Goal: Transaction & Acquisition: Purchase product/service

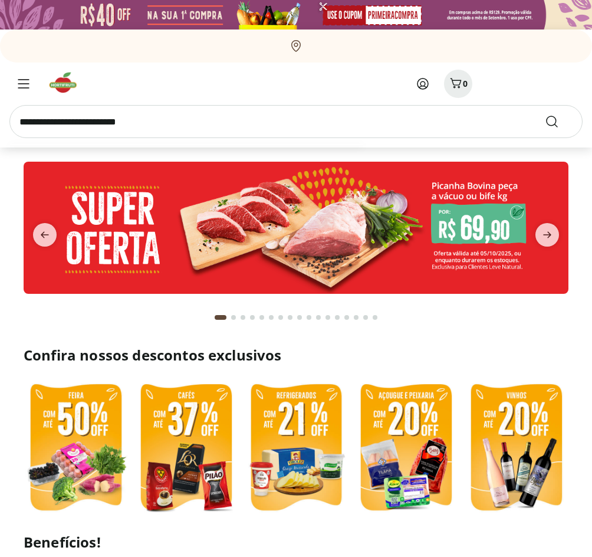
click at [114, 124] on input "search" at bounding box center [295, 121] width 573 height 33
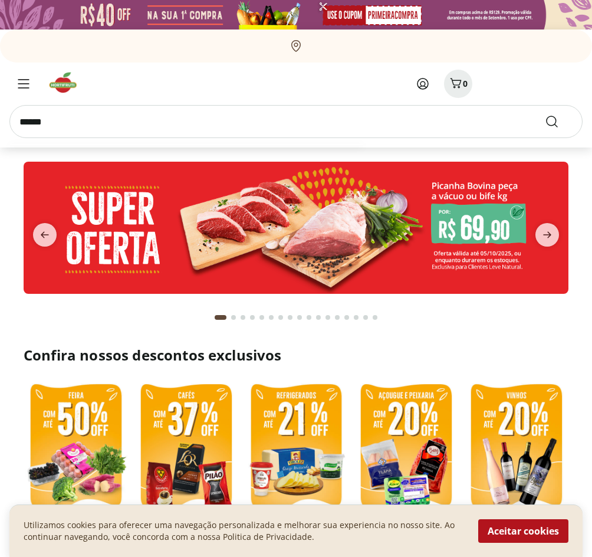
type input "******"
click at [545, 114] on button "Submit Search" at bounding box center [559, 121] width 28 height 14
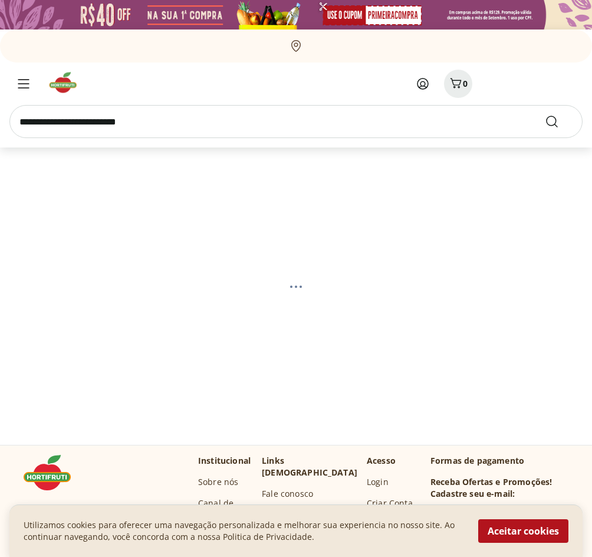
select select "**********"
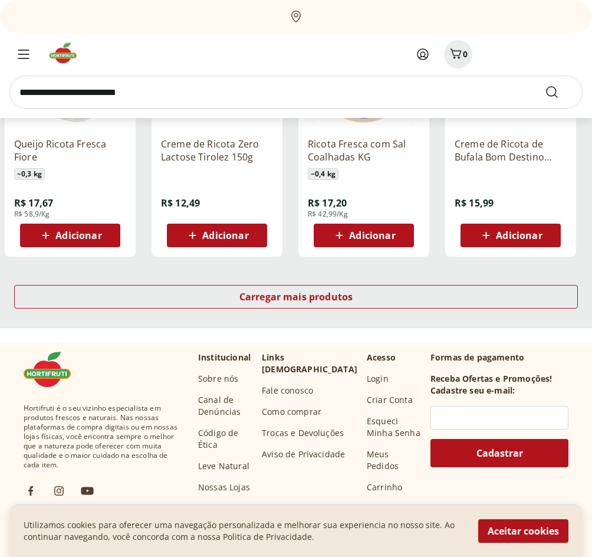
scroll to position [767, 0]
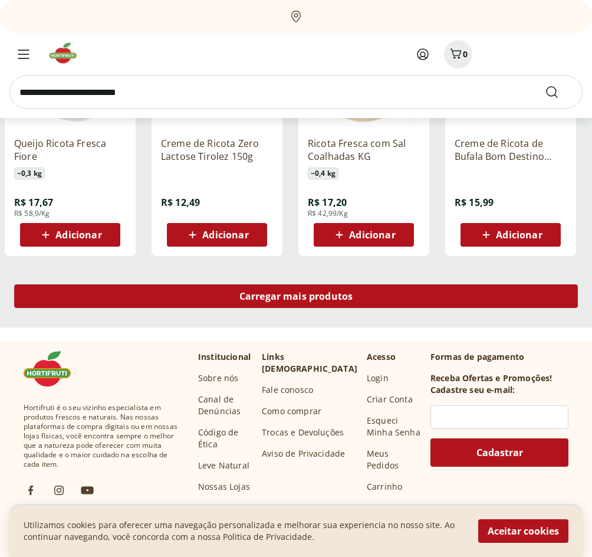
click at [275, 294] on span "Carregar mais produtos" at bounding box center [296, 295] width 114 height 9
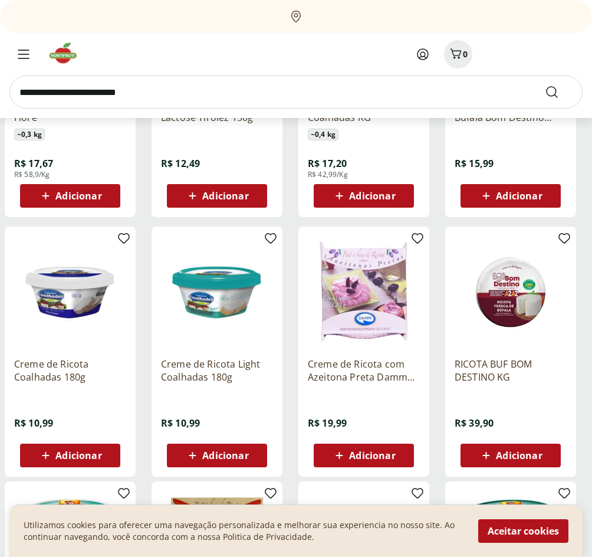
scroll to position [826, 0]
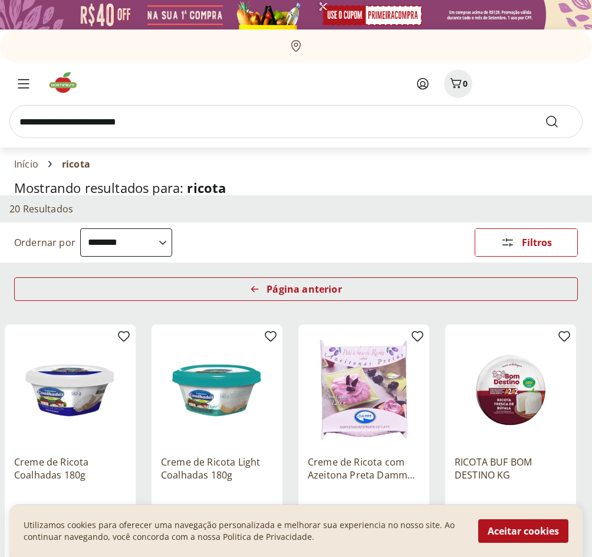
click at [54, 91] on img at bounding box center [67, 83] width 40 height 24
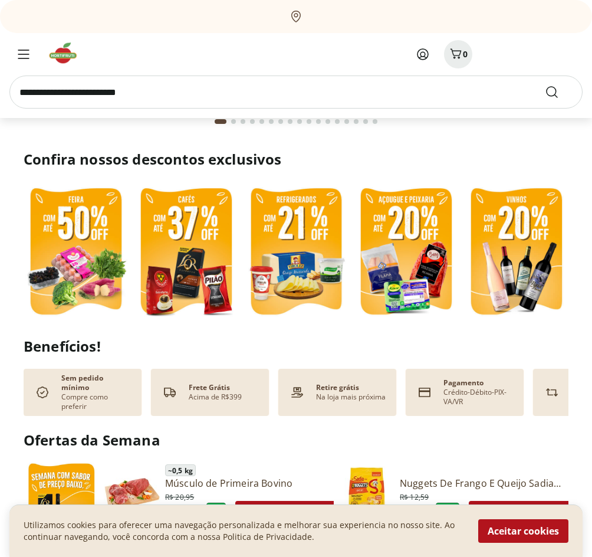
scroll to position [236, 0]
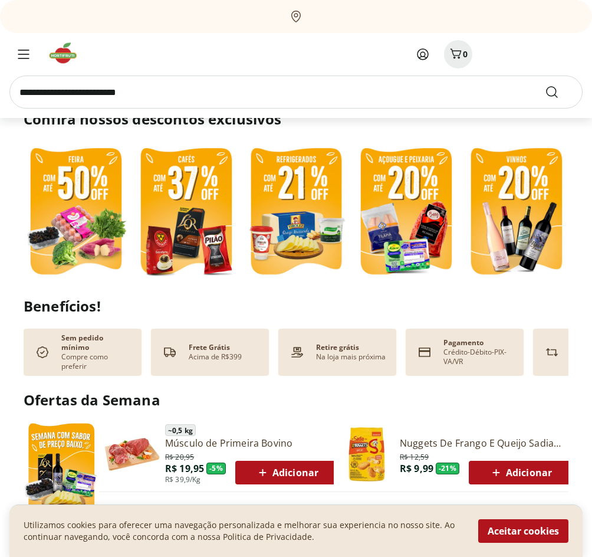
click at [300, 192] on img at bounding box center [296, 212] width 104 height 139
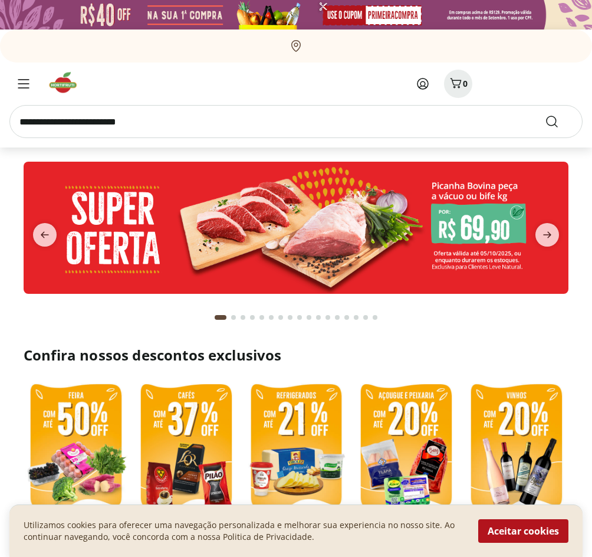
select select "**********"
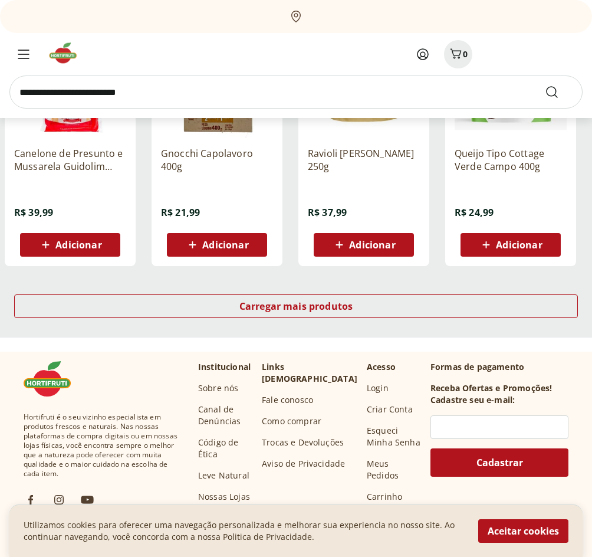
scroll to position [767, 0]
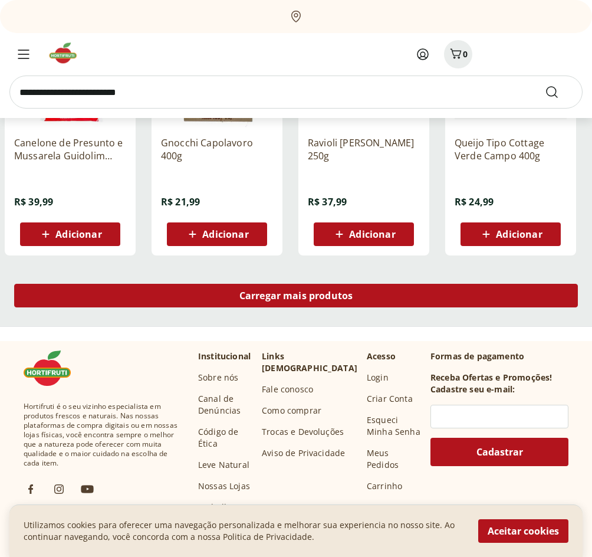
click at [459, 291] on div "Carregar mais produtos" at bounding box center [296, 296] width 564 height 24
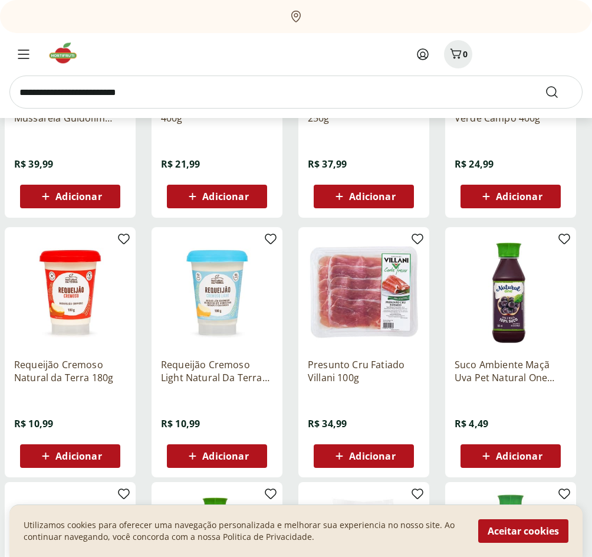
scroll to position [826, 0]
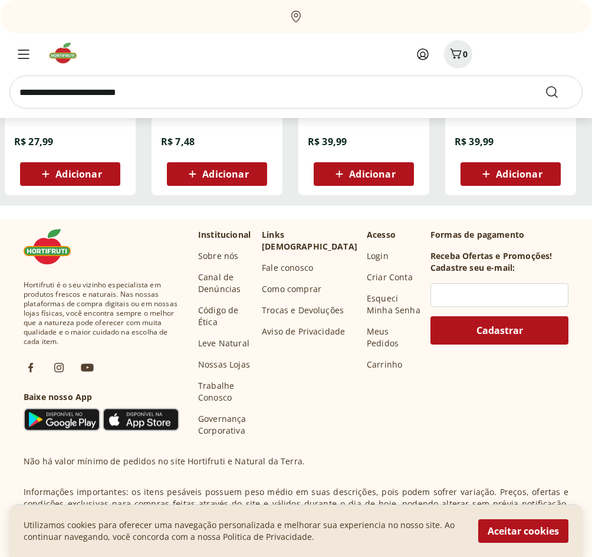
scroll to position [885, 0]
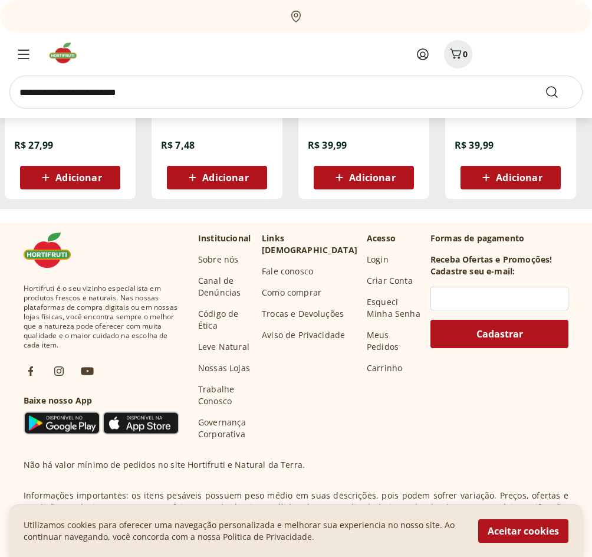
click at [77, 57] on img at bounding box center [67, 53] width 40 height 24
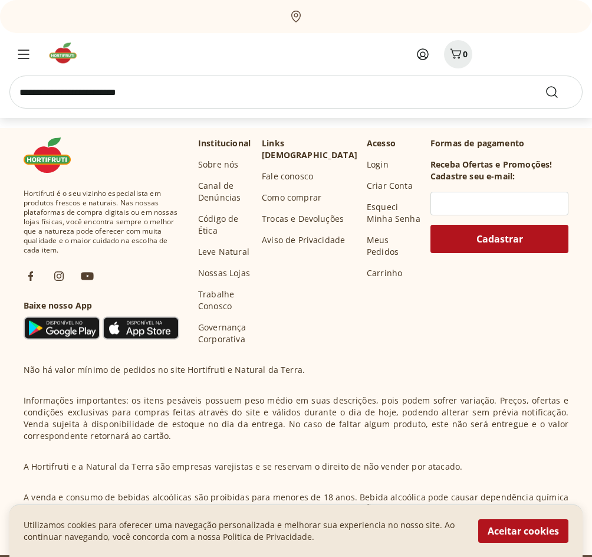
scroll to position [3244, 0]
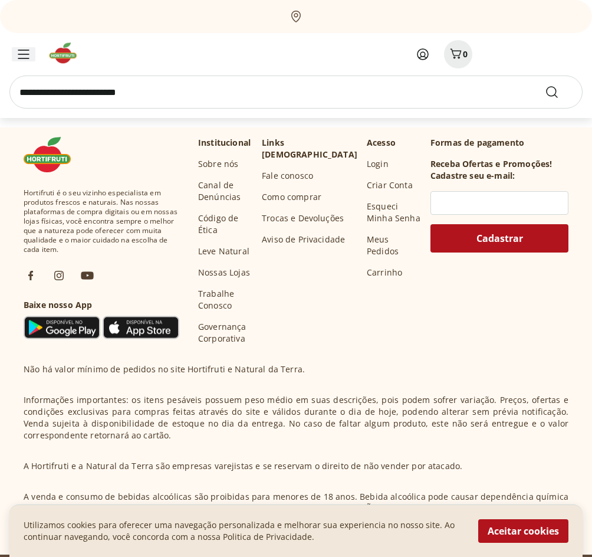
click at [20, 58] on icon "Menu" at bounding box center [24, 54] width 12 height 9
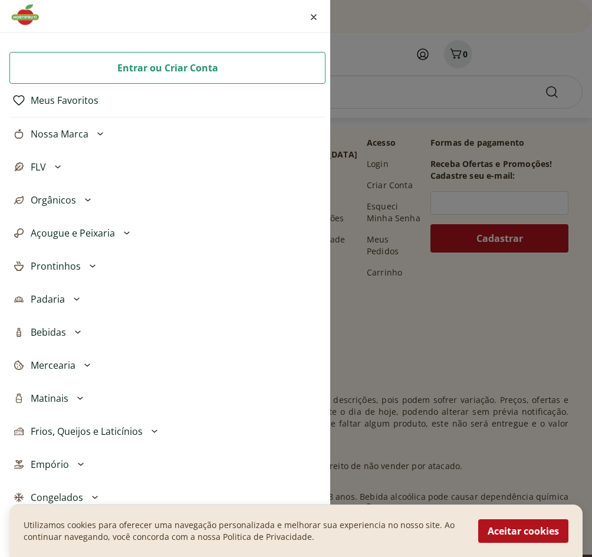
click at [58, 299] on span "Padaria" at bounding box center [48, 299] width 34 height 14
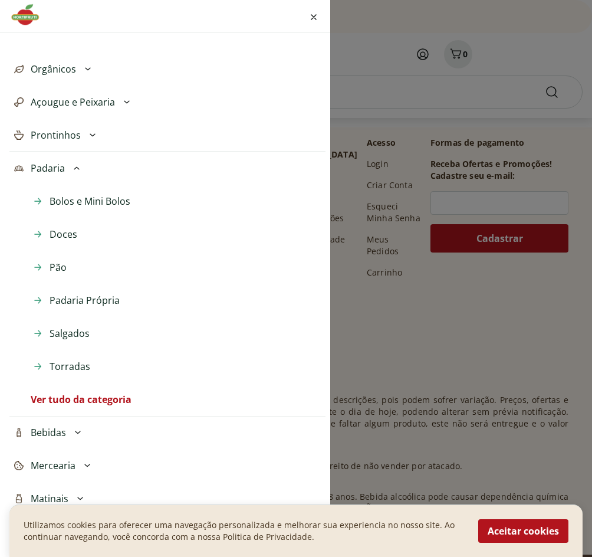
scroll to position [177, 0]
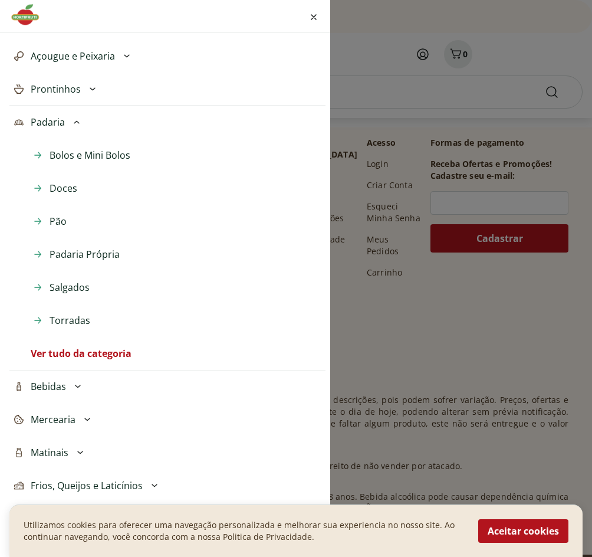
click at [75, 255] on span "Padaria Própria" at bounding box center [85, 254] width 70 height 14
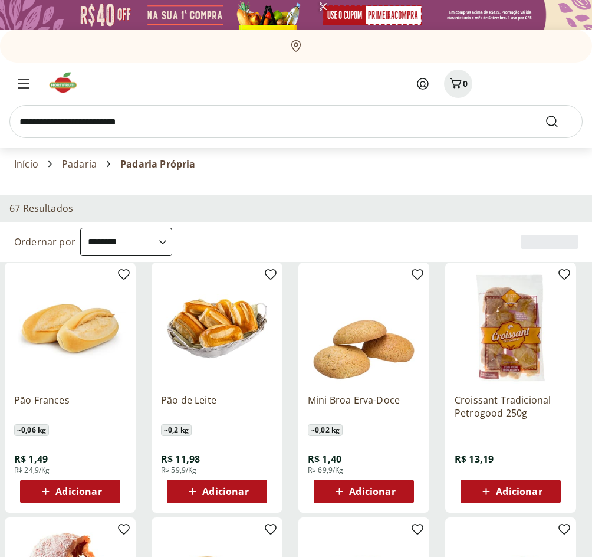
select select "**********"
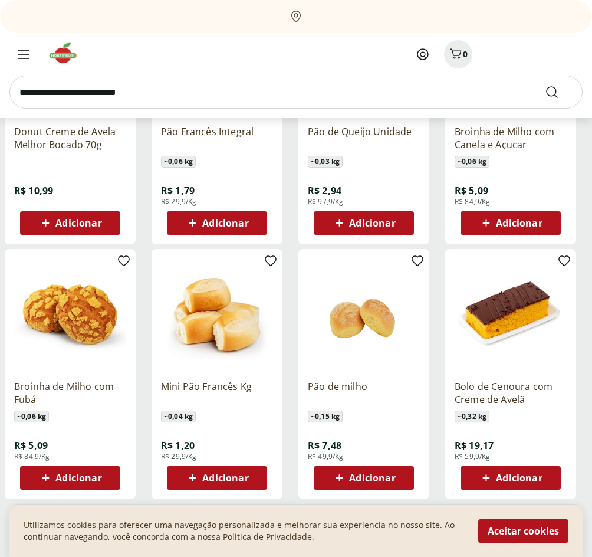
scroll to position [590, 0]
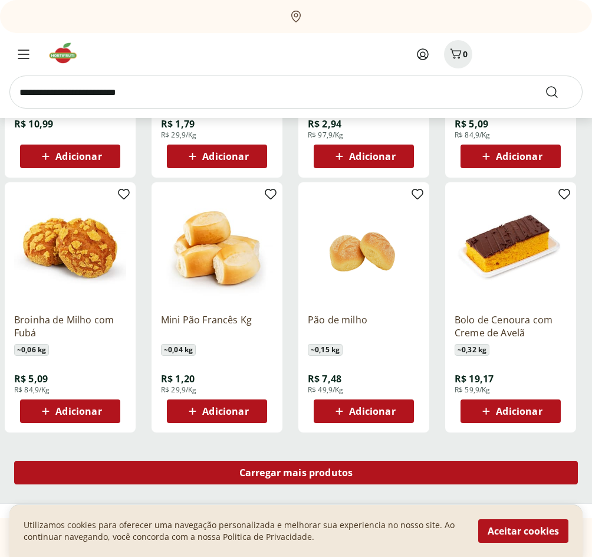
click at [415, 480] on div "Carregar mais produtos" at bounding box center [296, 473] width 564 height 24
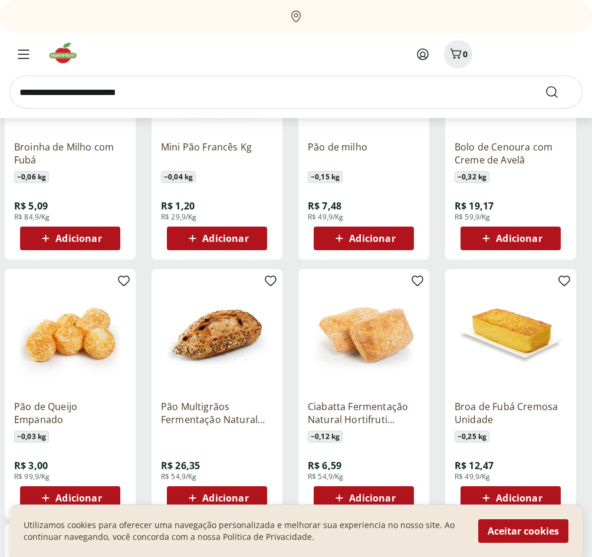
scroll to position [826, 0]
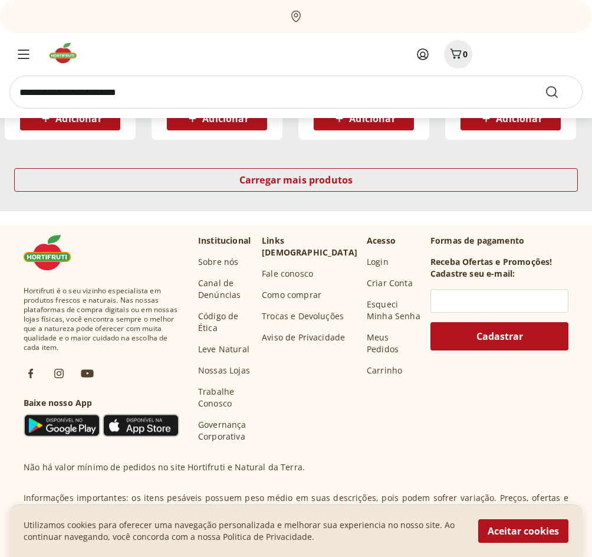
scroll to position [826, 0]
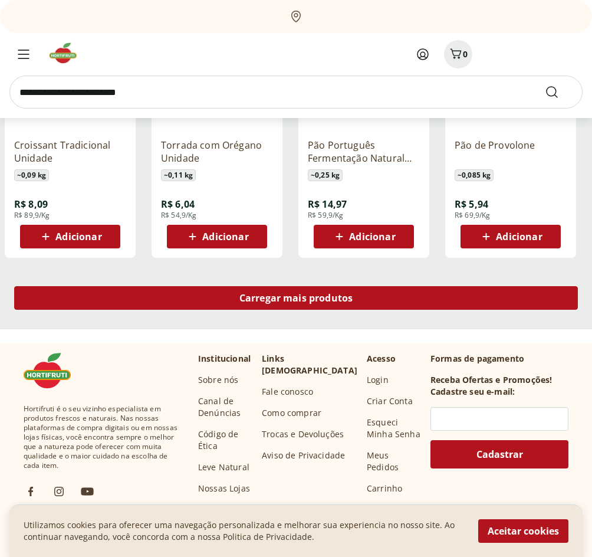
click at [459, 287] on div "Carregar mais produtos" at bounding box center [296, 298] width 564 height 24
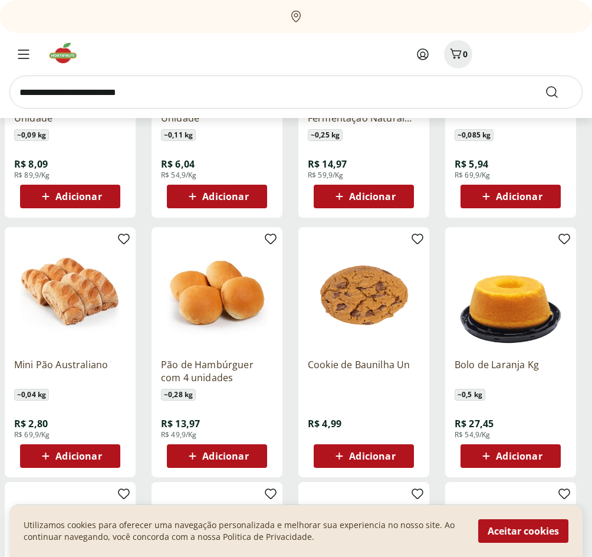
scroll to position [885, 0]
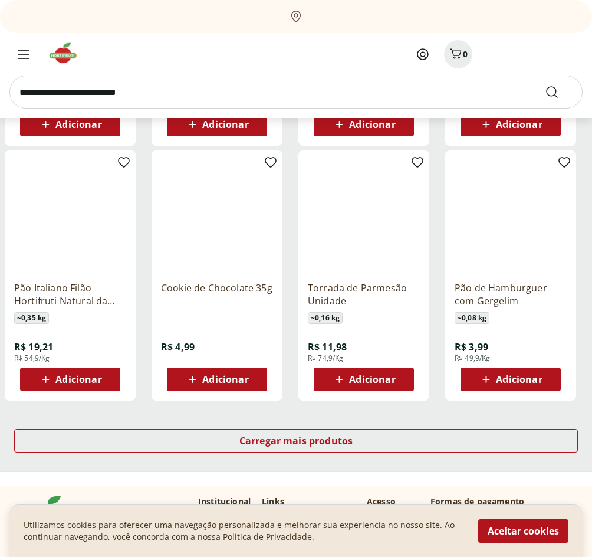
scroll to position [705, 0]
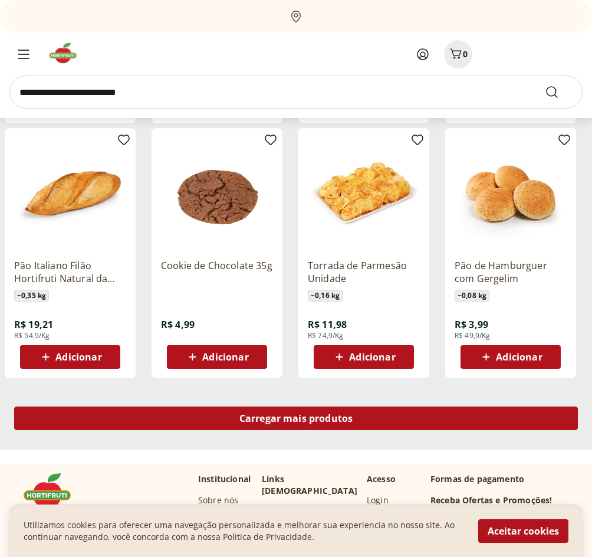
click at [402, 416] on div "Carregar mais produtos" at bounding box center [296, 418] width 564 height 24
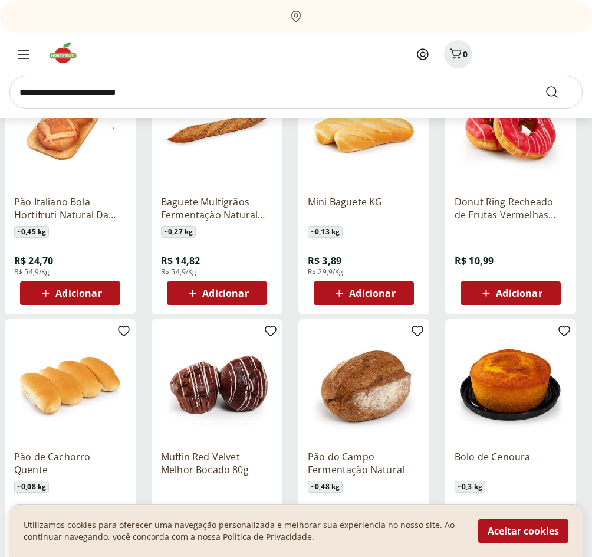
scroll to position [1059, 0]
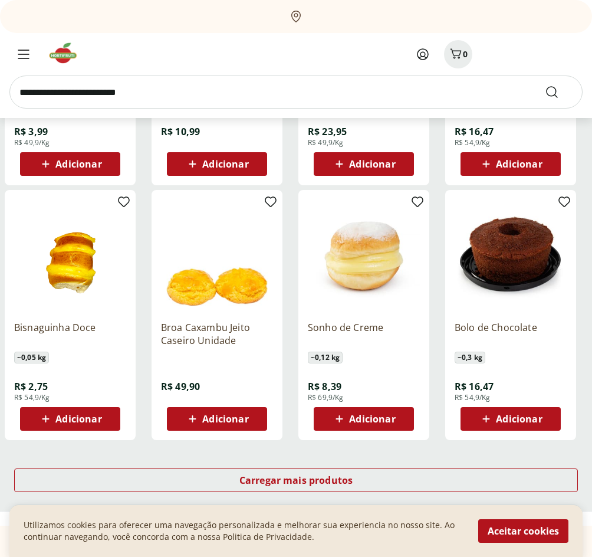
scroll to position [644, 0]
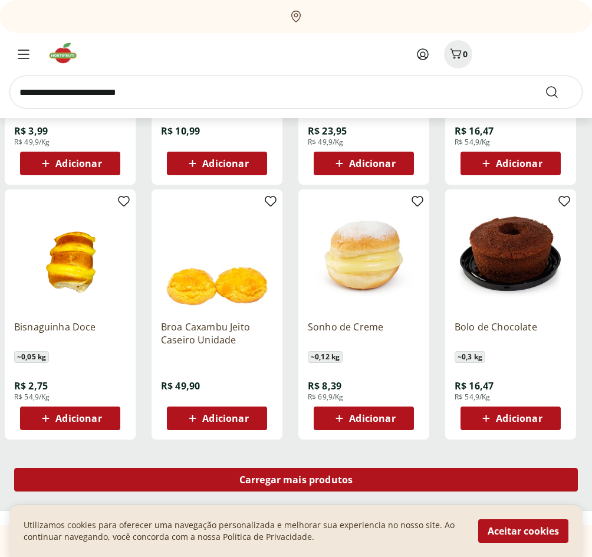
click at [429, 476] on div "Carregar mais produtos" at bounding box center [296, 480] width 564 height 24
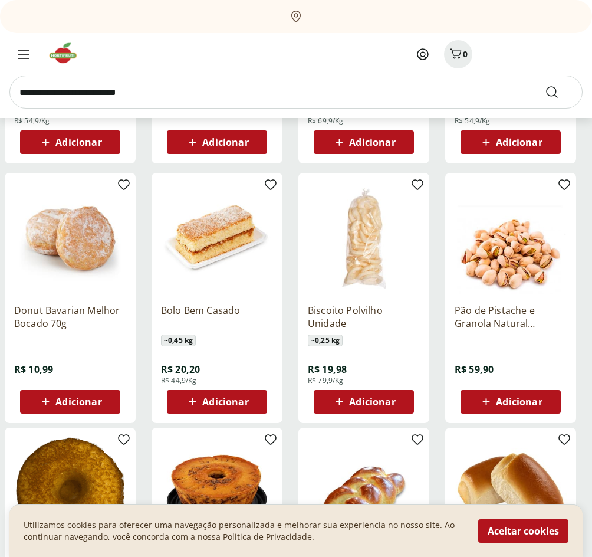
scroll to position [939, 0]
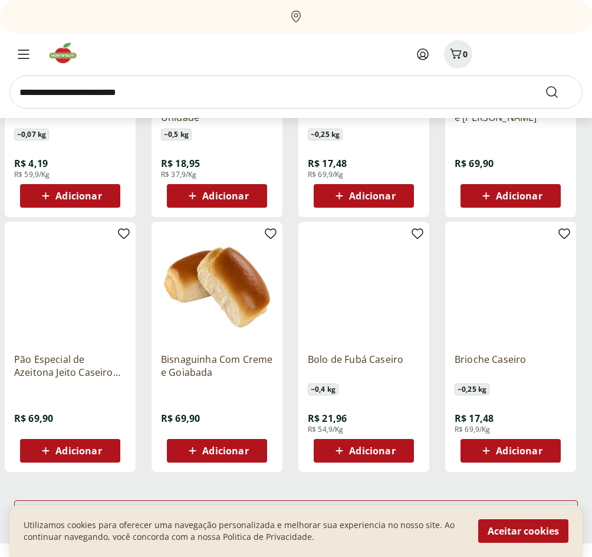
scroll to position [642, 0]
